Goal: Task Accomplishment & Management: Use online tool/utility

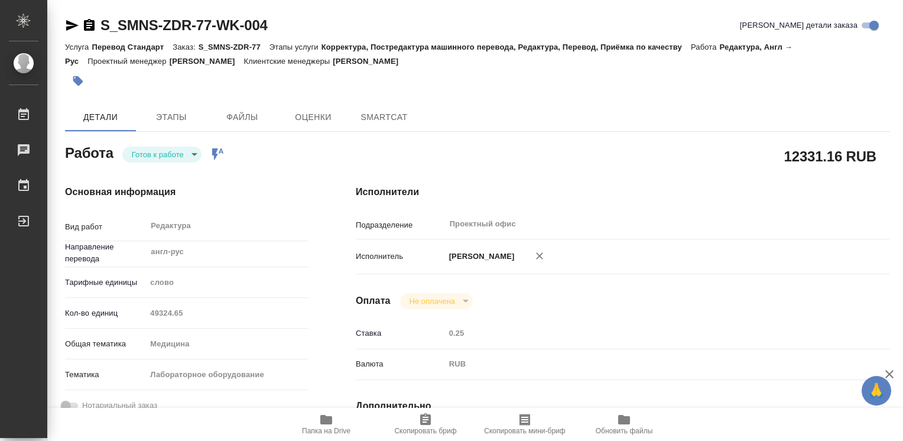
type textarea "x"
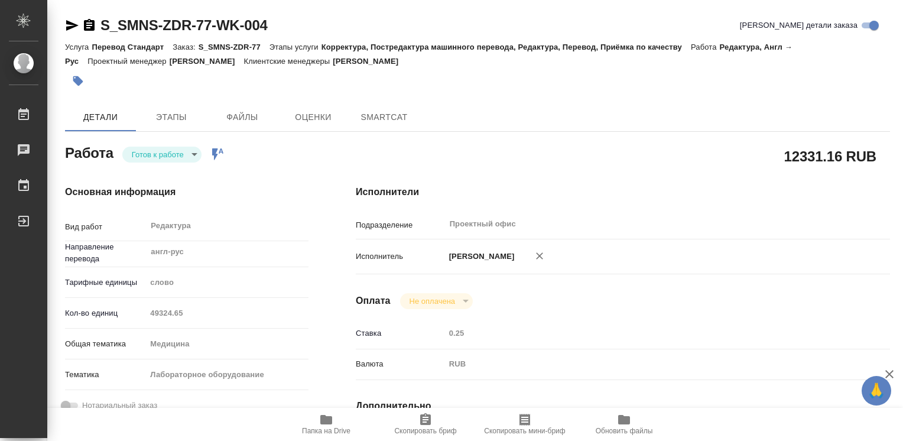
type textarea "x"
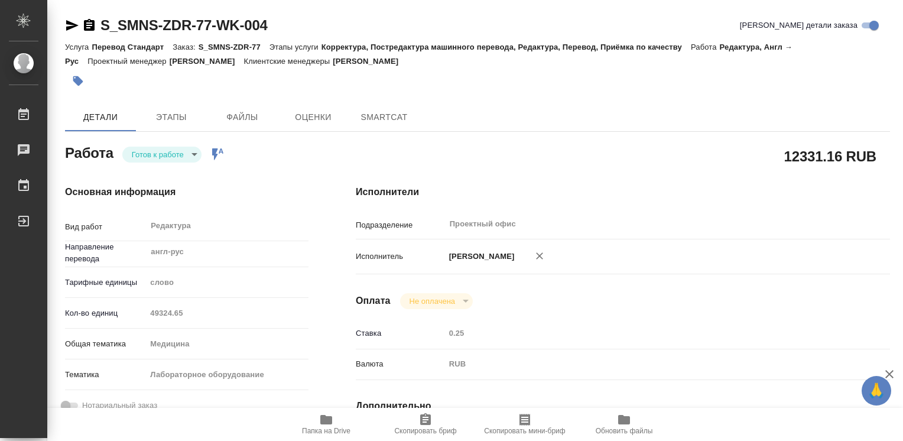
type textarea "x"
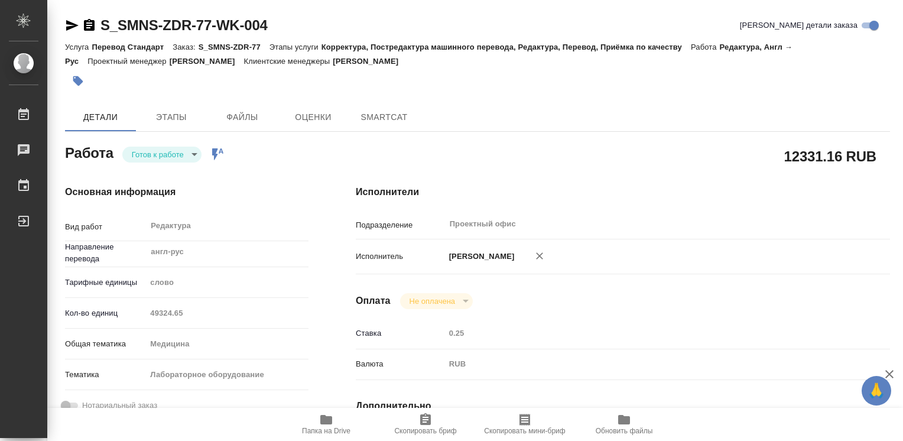
type textarea "x"
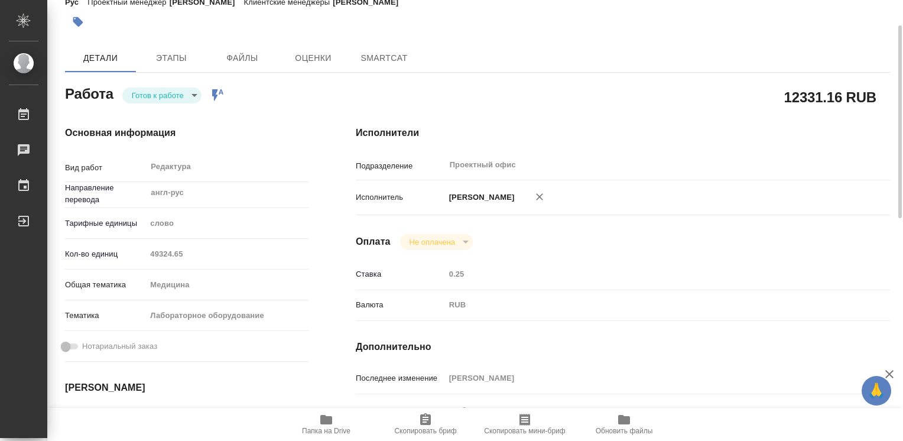
type textarea "x"
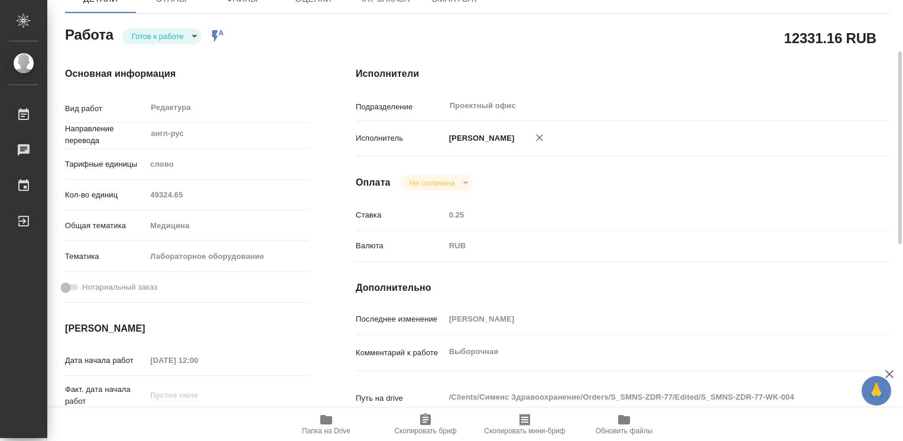
scroll to position [236, 0]
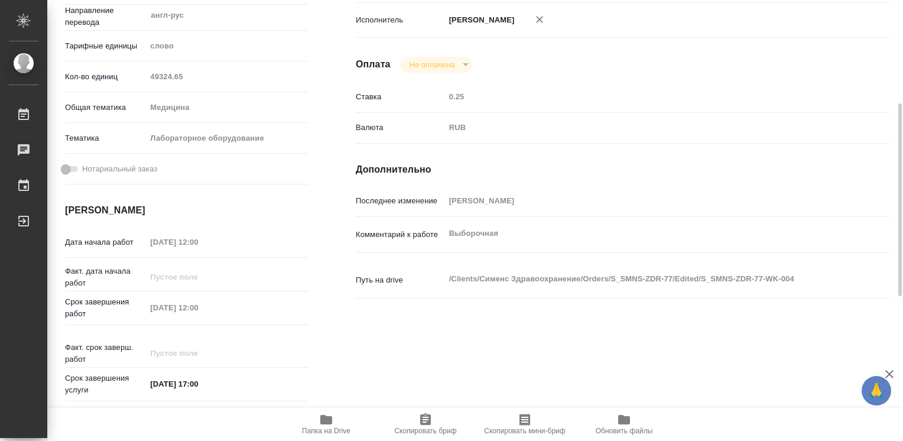
type textarea "x"
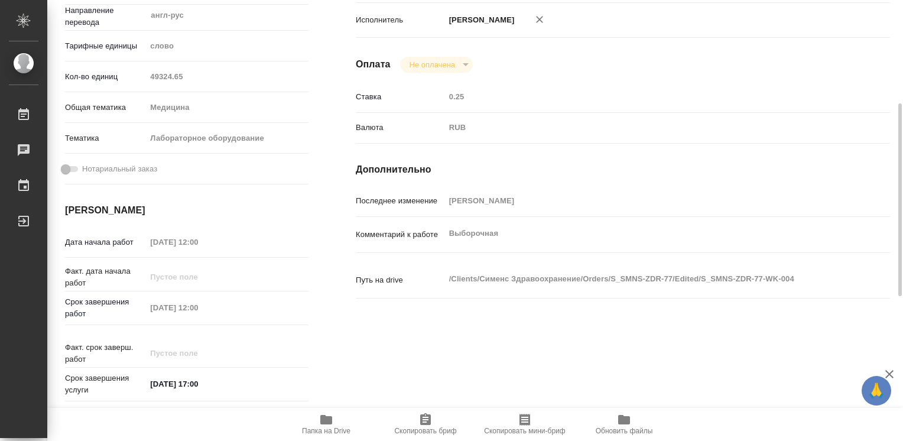
type textarea "x"
